Goal: Task Accomplishment & Management: Manage account settings

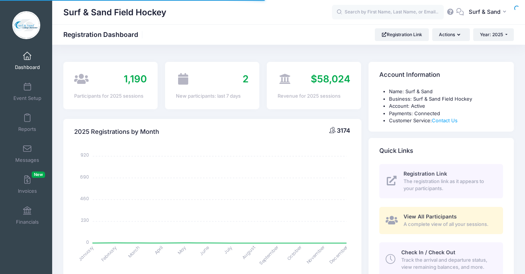
select select
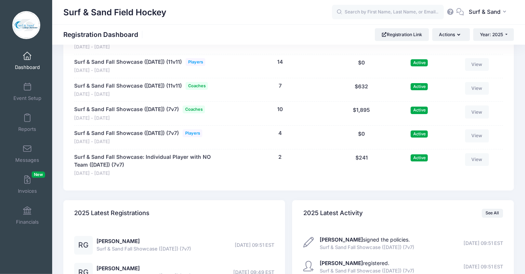
scroll to position [1443, 0]
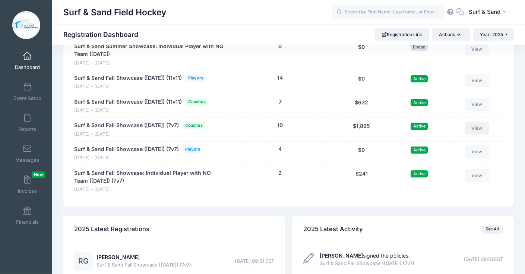
click at [480, 134] on link "View" at bounding box center [477, 128] width 24 height 13
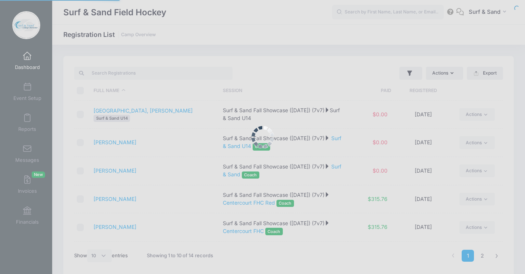
select select "10"
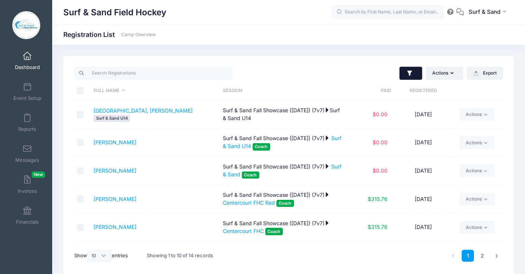
click at [410, 70] on icon "button" at bounding box center [409, 73] width 7 height 7
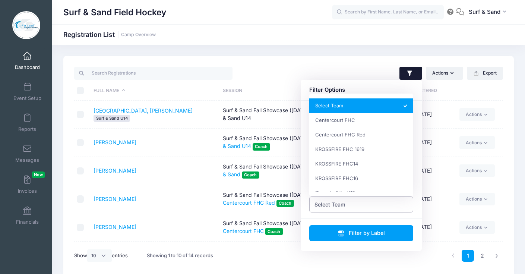
click at [358, 207] on span "Select Team" at bounding box center [361, 204] width 104 height 16
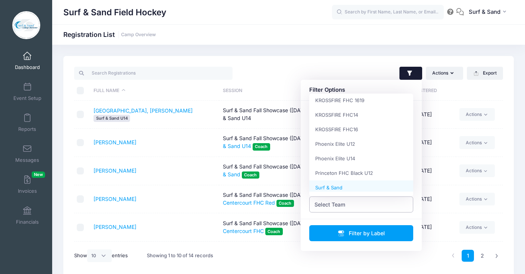
scroll to position [67, 0]
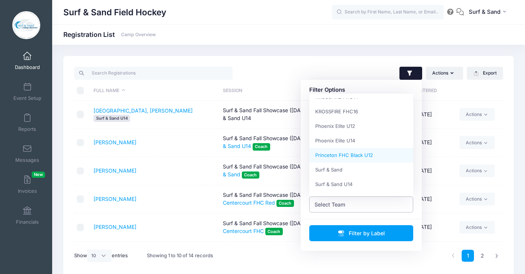
select select "Princeton FHC Black U12"
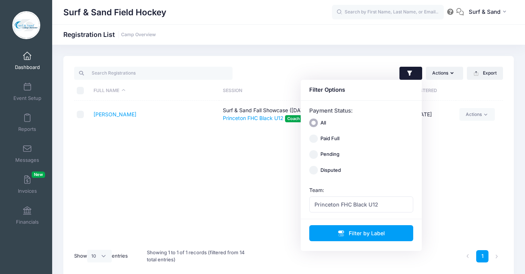
click at [119, 111] on td "Tagliente, Carla" at bounding box center [154, 115] width 129 height 28
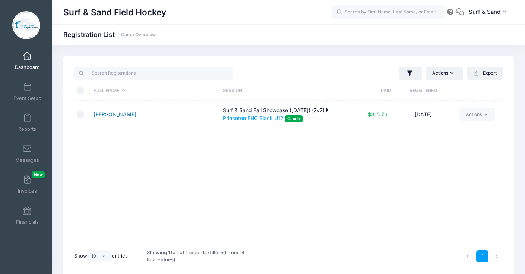
click at [120, 114] on link "Tagliente, Carla" at bounding box center [115, 114] width 43 height 6
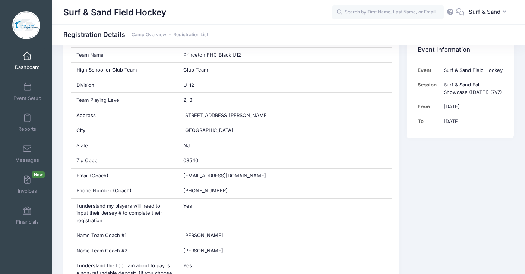
scroll to position [262, 0]
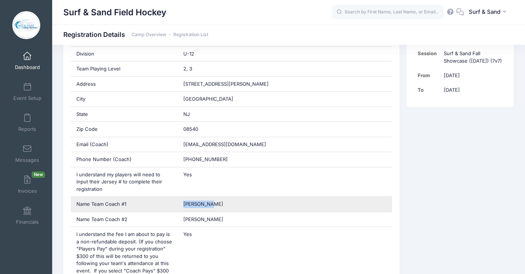
drag, startPoint x: 211, startPoint y: 205, endPoint x: 182, endPoint y: 205, distance: 29.1
click at [182, 205] on div "Jen Heller" at bounding box center [285, 204] width 214 height 15
copy span "Jen Heller"
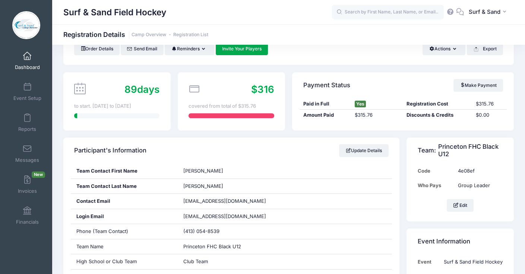
scroll to position [0, 0]
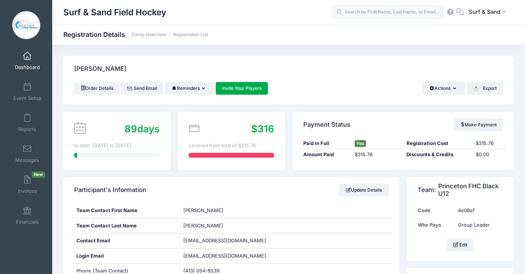
click at [27, 59] on span at bounding box center [27, 56] width 0 height 8
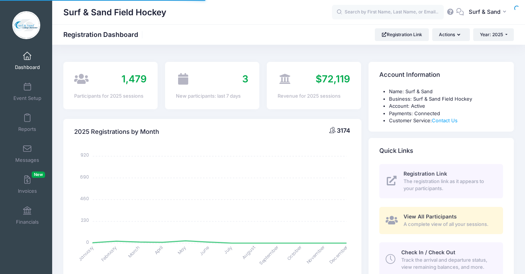
select select
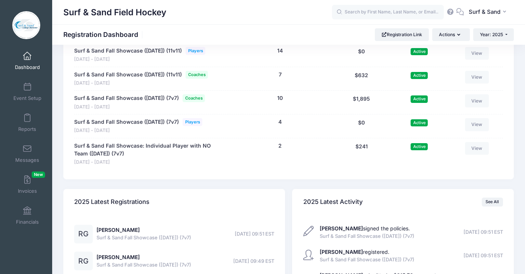
scroll to position [1487, 0]
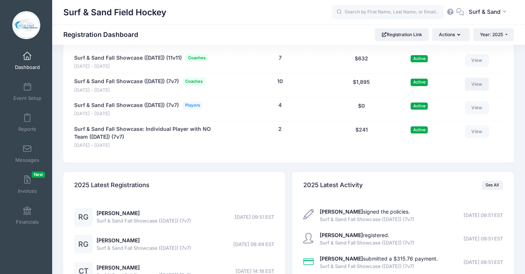
click at [472, 90] on link "View" at bounding box center [477, 84] width 24 height 13
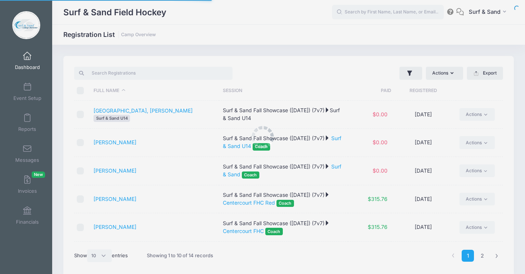
select select "10"
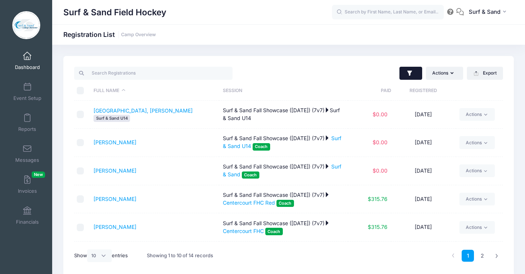
click at [408, 76] on icon "button" at bounding box center [409, 73] width 7 height 7
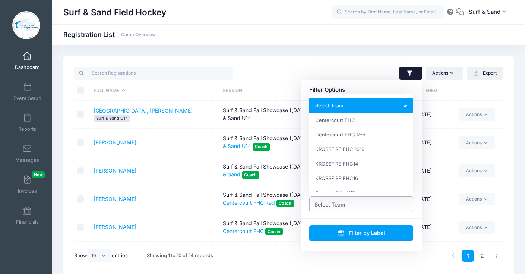
click at [334, 204] on span "Select Team" at bounding box center [330, 205] width 31 height 8
select select "Centercourt FHC"
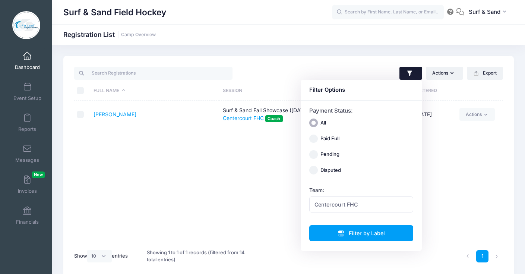
click at [164, 175] on div "Full Name Session Paid Registered Galante, Rachel Surf & Sand Fall Showcase (No…" at bounding box center [288, 173] width 429 height 144
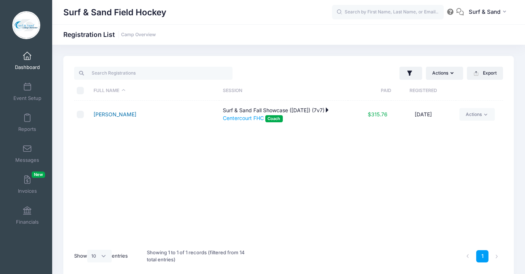
click at [127, 113] on link "[PERSON_NAME]" at bounding box center [115, 114] width 43 height 6
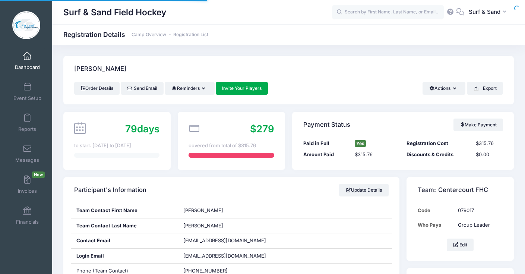
scroll to position [133, 0]
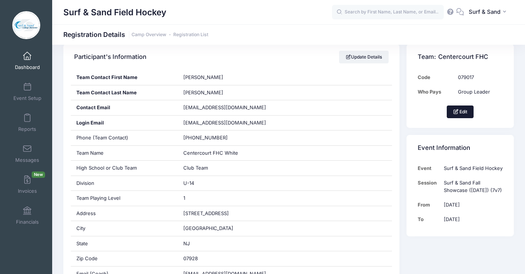
click at [459, 116] on button "Edit" at bounding box center [460, 112] width 27 height 13
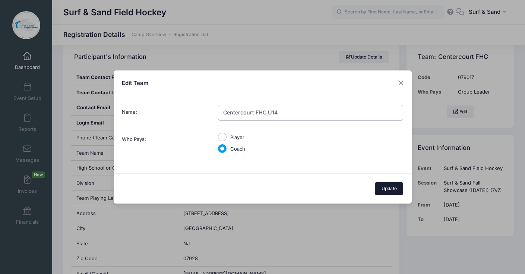
type input "Centercourt FHC U14"
click at [391, 189] on button "Update" at bounding box center [389, 188] width 28 height 13
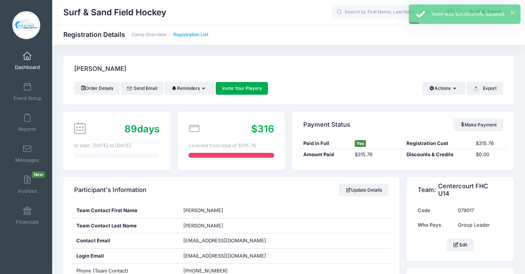
click at [198, 34] on link "Registration List" at bounding box center [190, 35] width 35 height 6
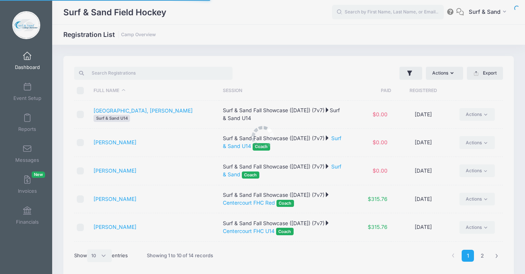
select select "10"
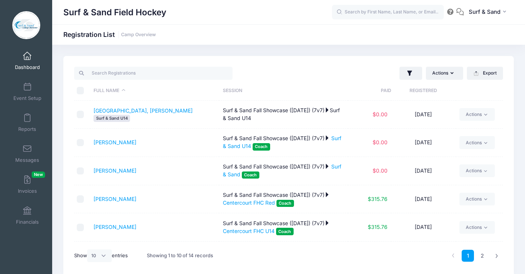
click at [412, 64] on div "Actions Assign Labels Send Email Send Payment Reminder Send Document Upload Rem…" at bounding box center [288, 166] width 451 height 221
click at [411, 69] on button "button" at bounding box center [411, 73] width 23 height 13
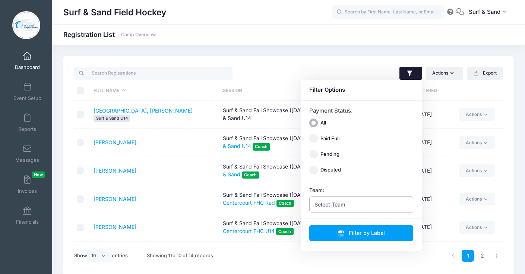
click at [361, 208] on span "Select Team" at bounding box center [361, 204] width 104 height 16
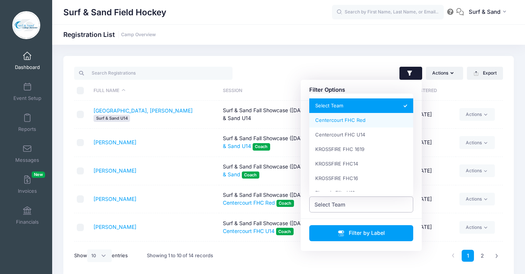
select select "Centercourt FHC Red"
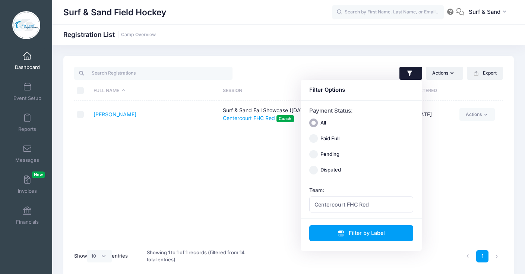
click at [154, 157] on div "Full Name Session Paid Registered Galante, Rachel Surf & Sand Fall Showcase (No…" at bounding box center [288, 173] width 429 height 144
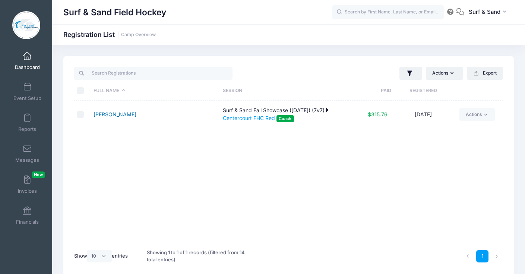
click at [126, 117] on link "[PERSON_NAME]" at bounding box center [115, 114] width 43 height 6
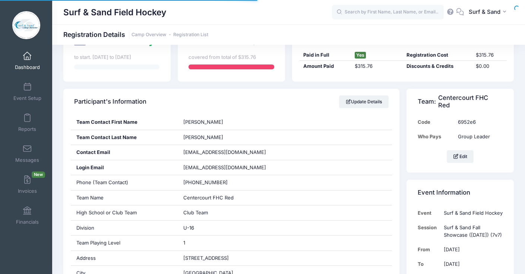
scroll to position [141, 0]
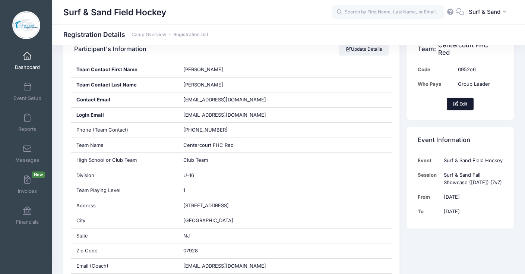
click at [462, 100] on button "Edit" at bounding box center [460, 104] width 27 height 13
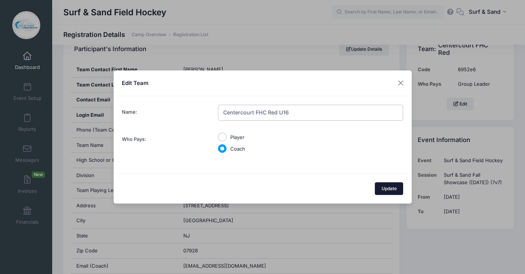
type input "Centercourt FHC Red U16"
click at [384, 195] on button "Update" at bounding box center [389, 188] width 28 height 13
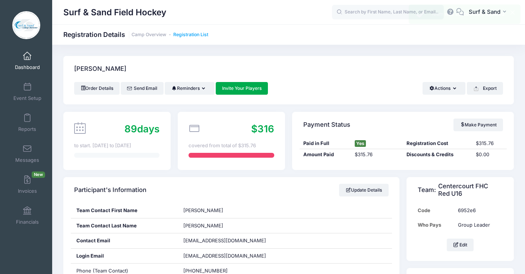
click at [203, 37] on link "Registration List" at bounding box center [190, 35] width 35 height 6
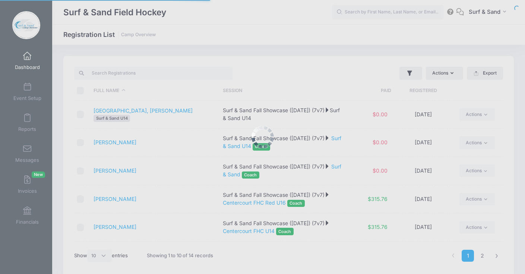
select select "10"
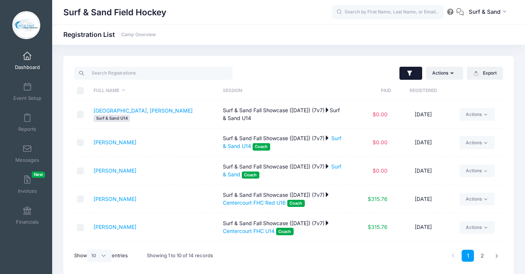
click at [409, 74] on icon "button" at bounding box center [409, 72] width 5 height 5
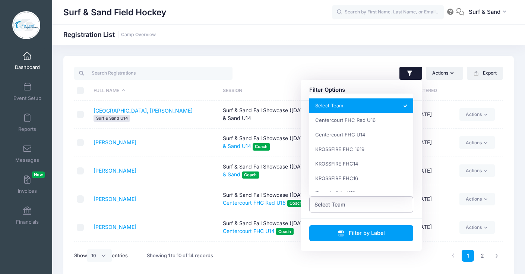
click at [349, 208] on span "Select Team" at bounding box center [361, 204] width 104 height 16
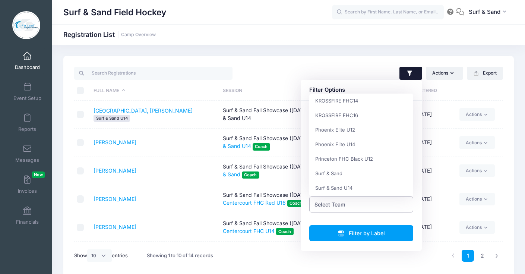
scroll to position [67, 0]
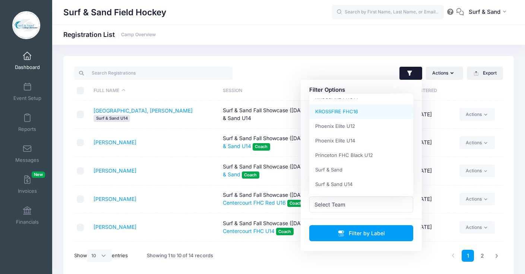
click at [349, 61] on div "Actions Assign Labels Send Email Send Payment Reminder Send Document Upload Rem…" at bounding box center [288, 166] width 451 height 221
